Goal: Information Seeking & Learning: Find specific page/section

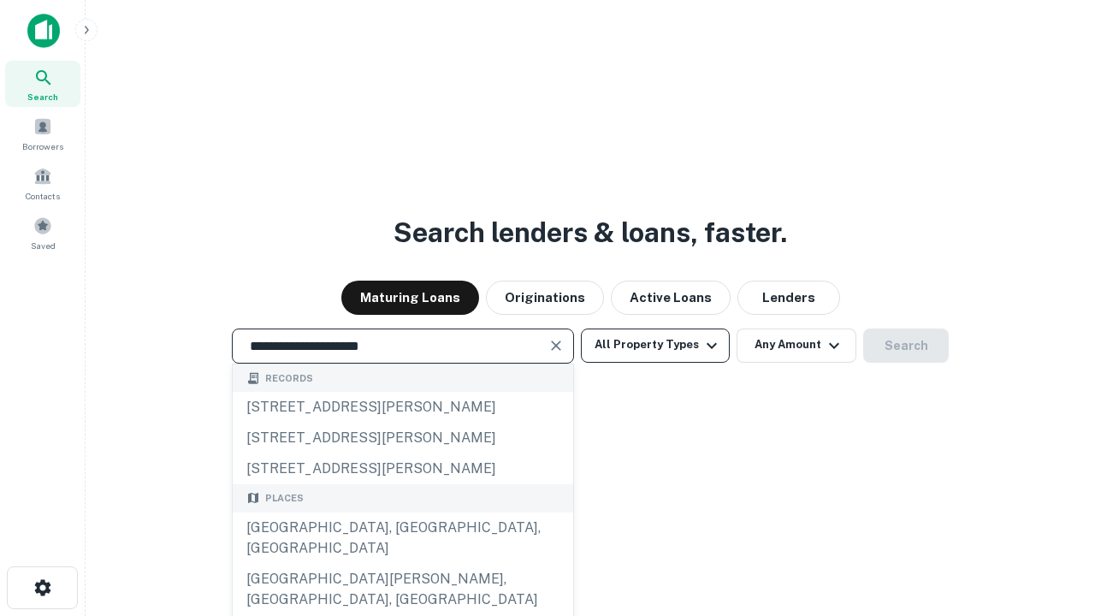
click at [402, 564] on div "[GEOGRAPHIC_DATA], [GEOGRAPHIC_DATA], [GEOGRAPHIC_DATA]" at bounding box center [403, 537] width 340 height 51
click at [655, 345] on button "All Property Types" at bounding box center [655, 345] width 149 height 34
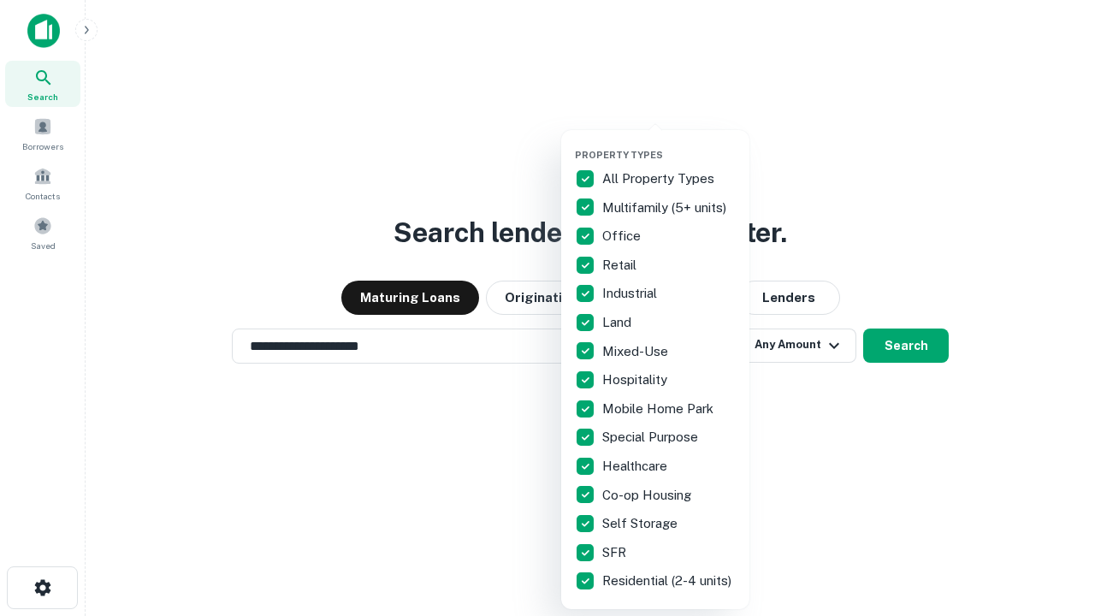
type input "**********"
click at [669, 144] on button "button" at bounding box center [669, 144] width 188 height 1
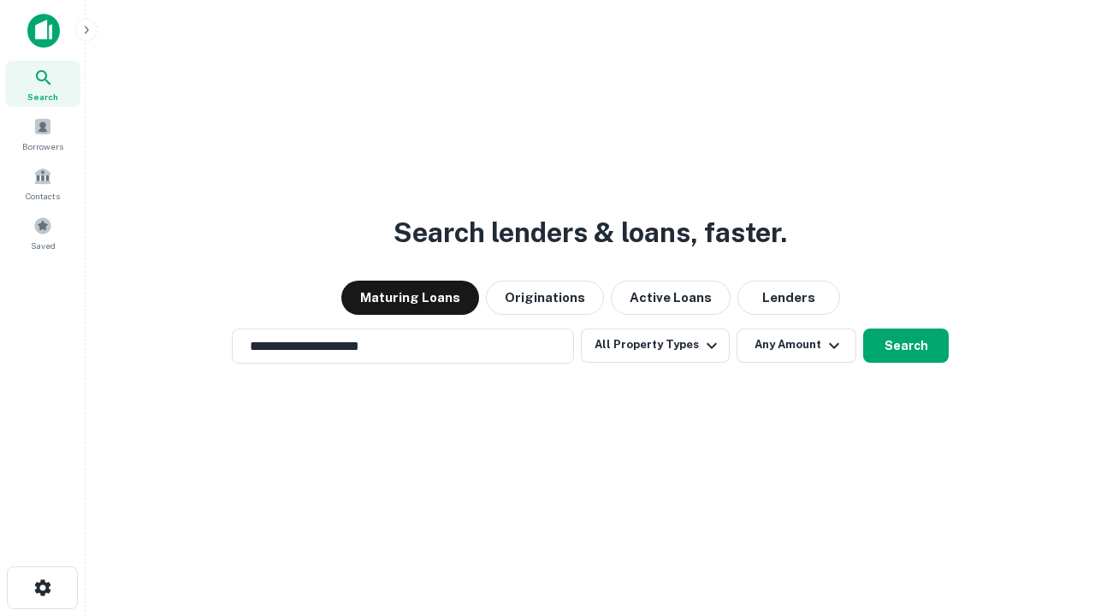
scroll to position [27, 0]
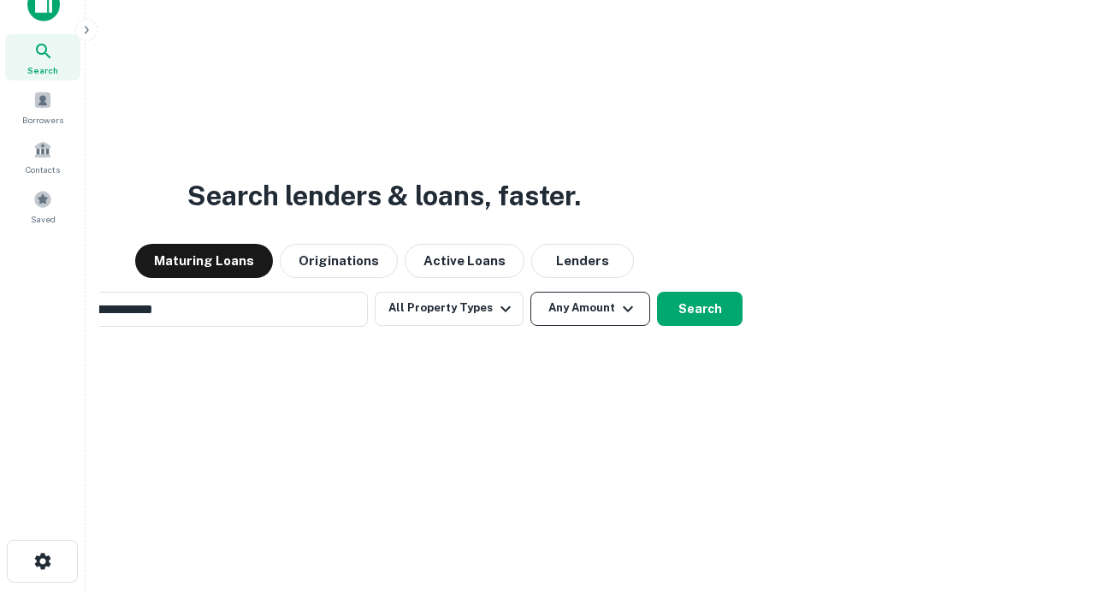
click at [530, 292] on button "Any Amount" at bounding box center [590, 309] width 120 height 34
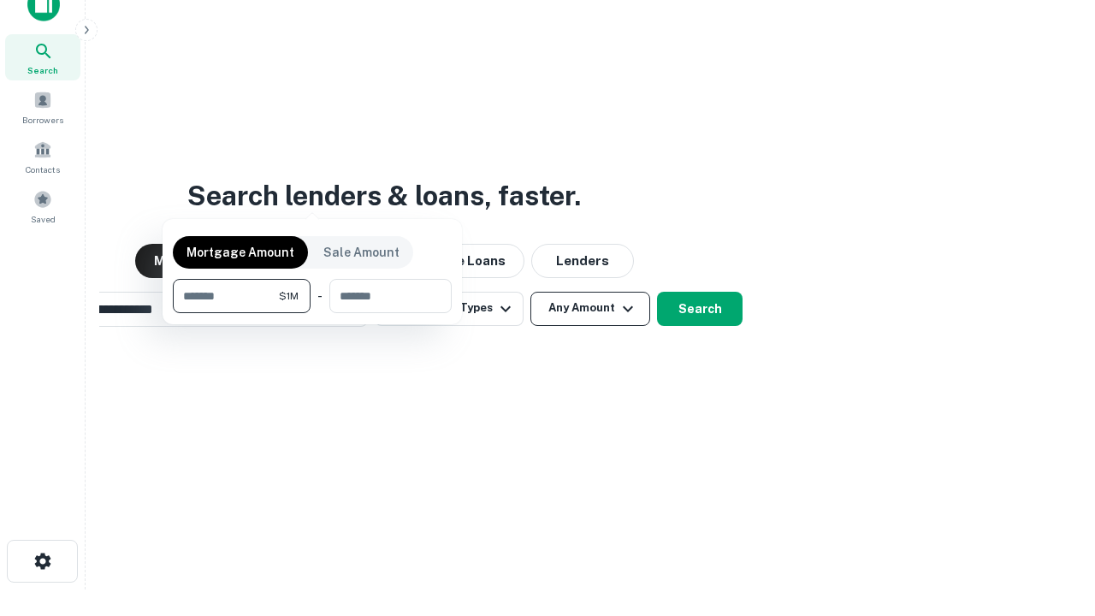
scroll to position [27, 0]
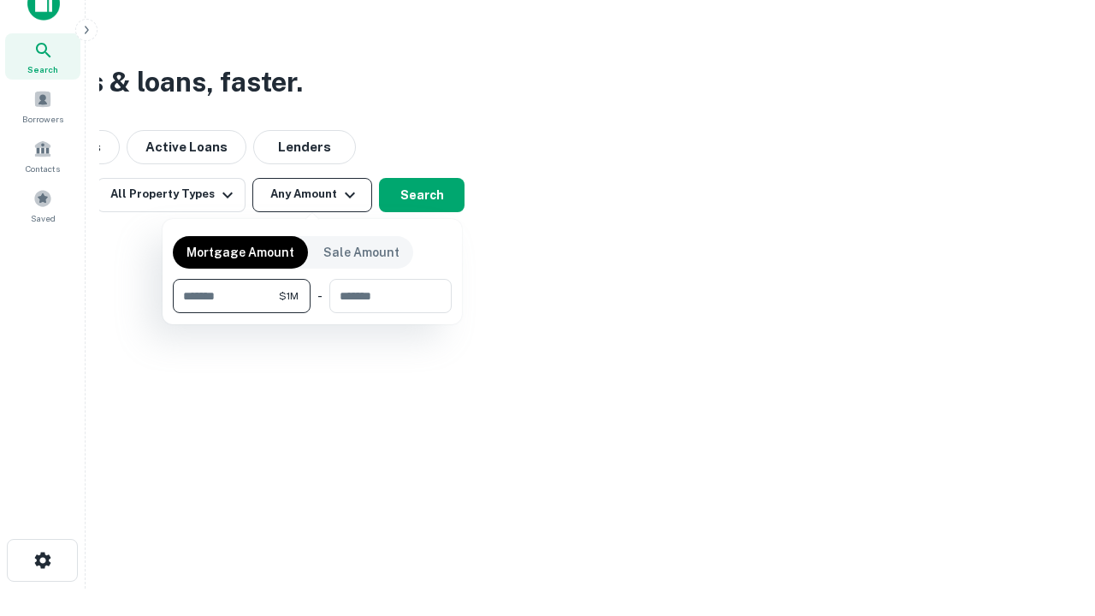
type input "*******"
click at [312, 313] on button "button" at bounding box center [312, 313] width 279 height 1
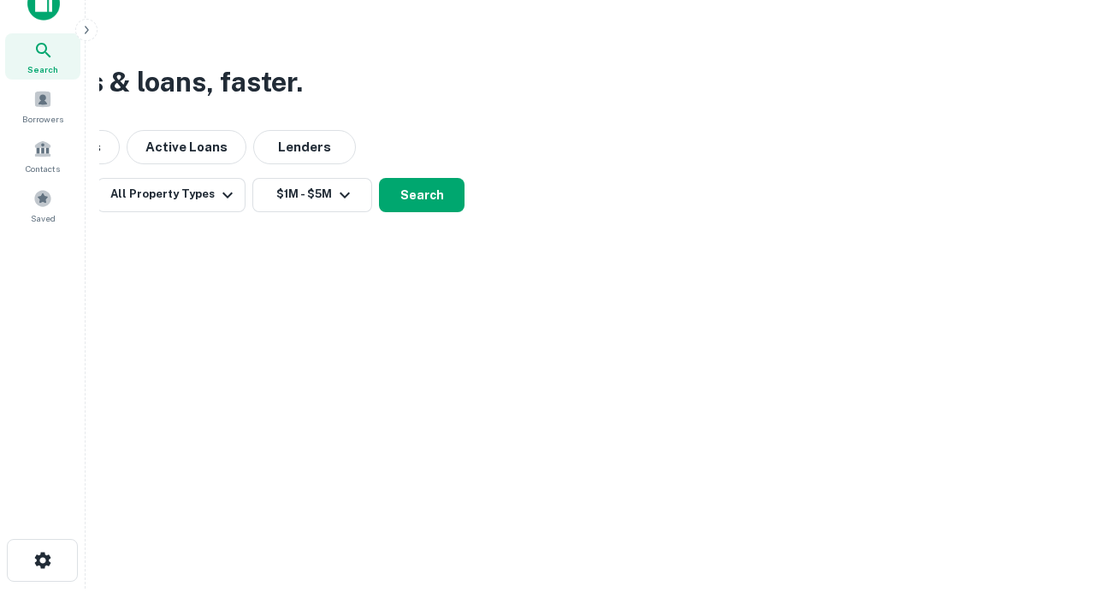
scroll to position [10, 316]
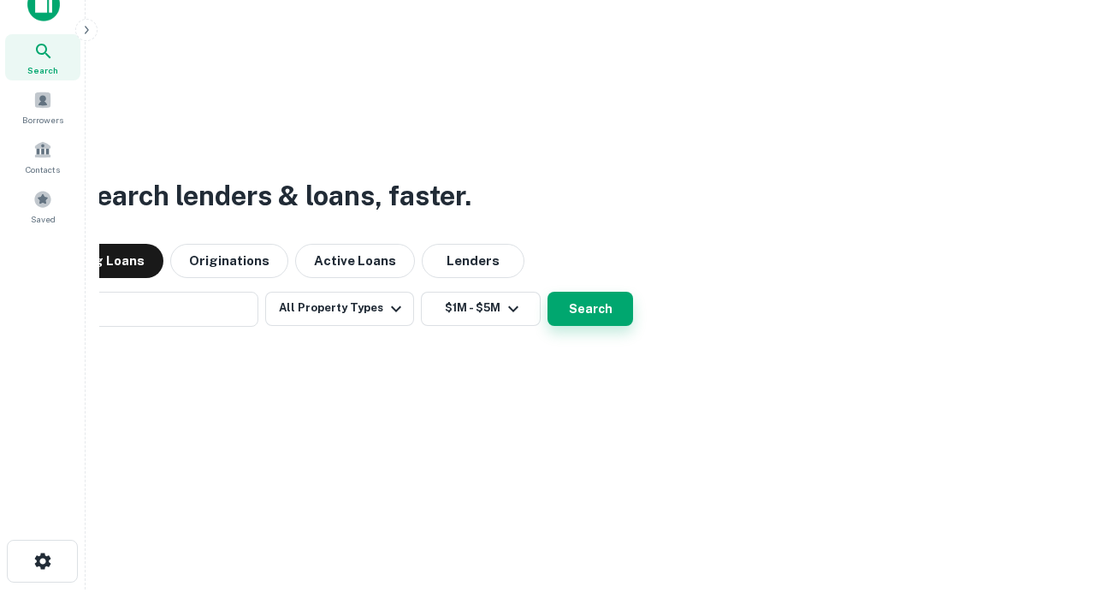
click at [547, 292] on button "Search" at bounding box center [590, 309] width 86 height 34
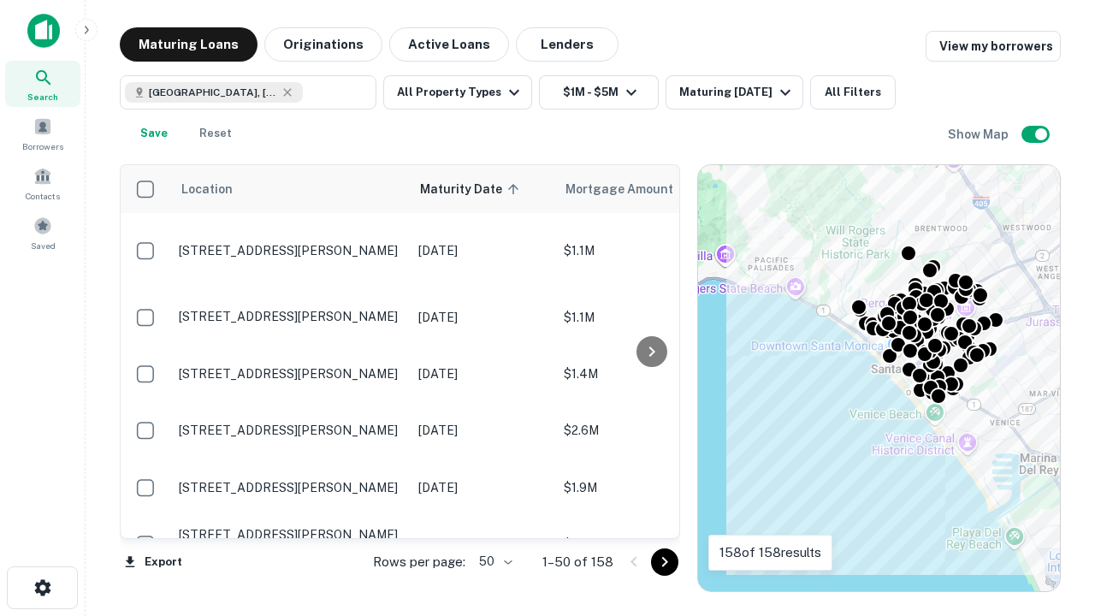
click at [493, 561] on body "Search Borrowers Contacts Saved Maturing Loans Originations Active Loans Lender…" at bounding box center [547, 308] width 1095 height 616
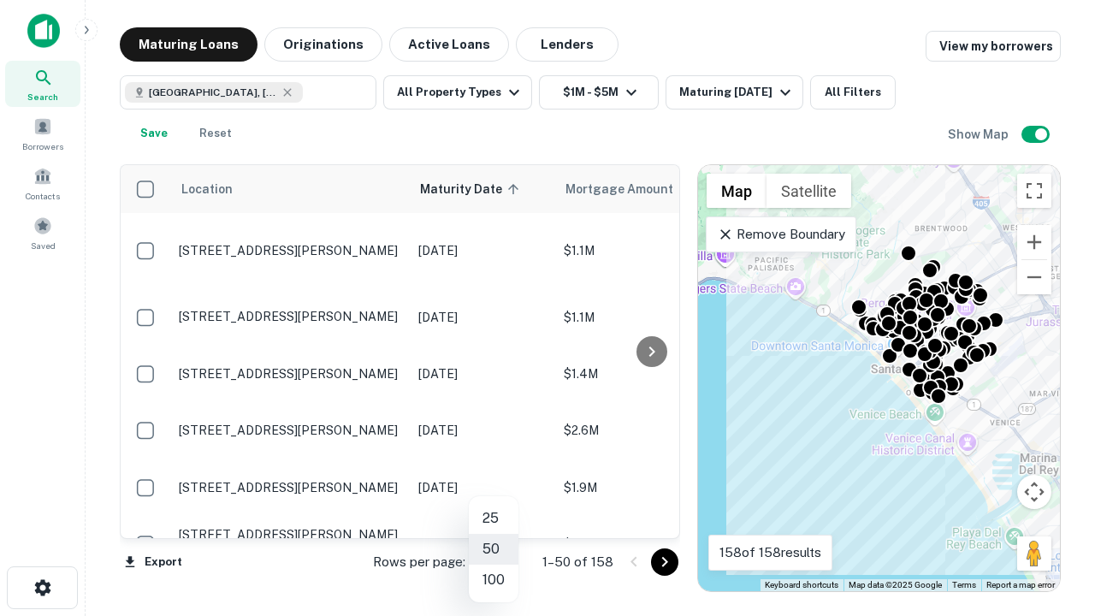
click at [493, 518] on li "25" at bounding box center [494, 518] width 50 height 31
